Goal: Check status: Check status

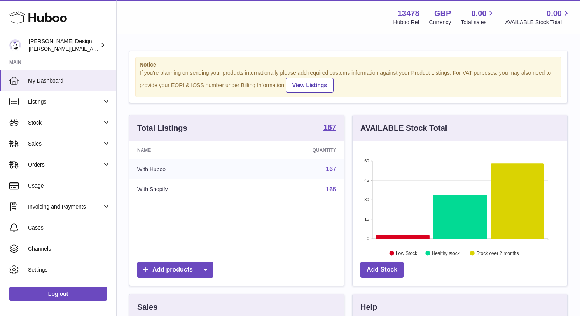
scroll to position [121, 214]
click at [94, 142] on span "Sales" at bounding box center [65, 143] width 74 height 7
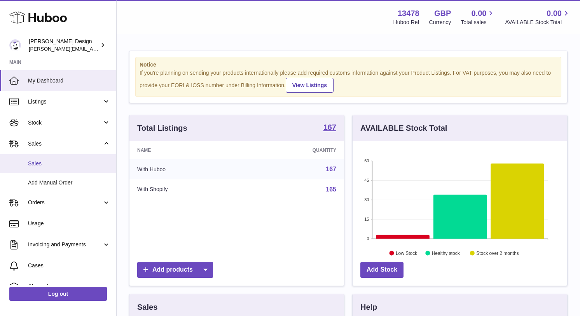
click at [52, 164] on span "Sales" at bounding box center [69, 163] width 82 height 7
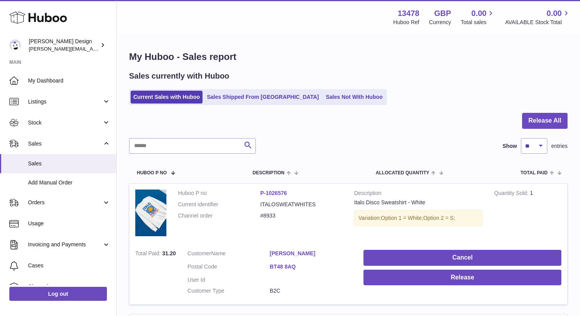
click at [552, 129] on div at bounding box center [348, 125] width 438 height 25
click at [548, 124] on button "Release All" at bounding box center [544, 121] width 45 height 16
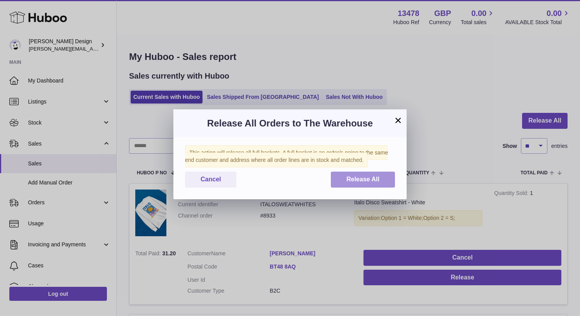
click at [354, 182] on span "Release All" at bounding box center [362, 179] width 33 height 7
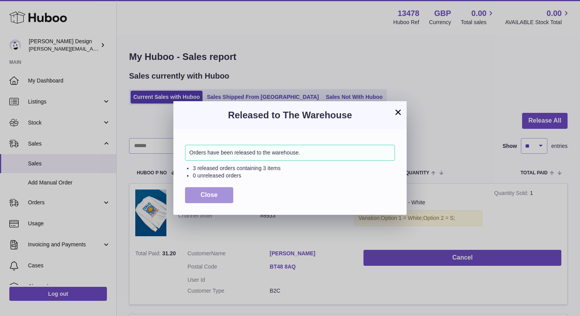
click at [223, 195] on button "Close" at bounding box center [209, 195] width 48 height 16
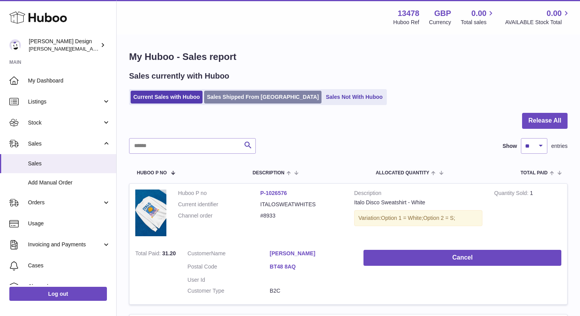
click at [255, 99] on link "Sales Shipped From [GEOGRAPHIC_DATA]" at bounding box center [262, 97] width 117 height 13
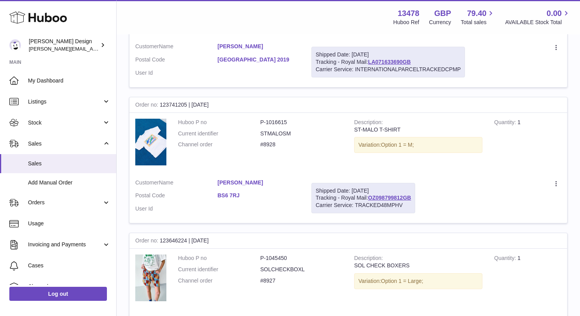
scroll to position [207, 0]
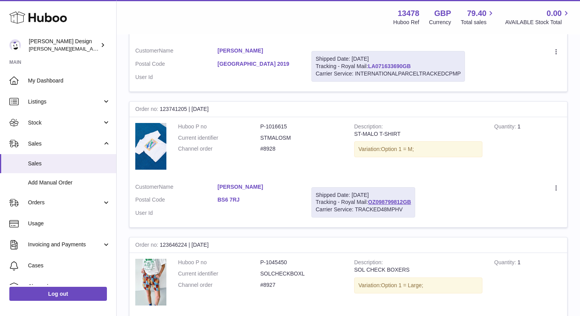
click at [408, 68] on link "LA071633690GB" at bounding box center [389, 66] width 43 height 6
